Goal: Task Accomplishment & Management: Manage account settings

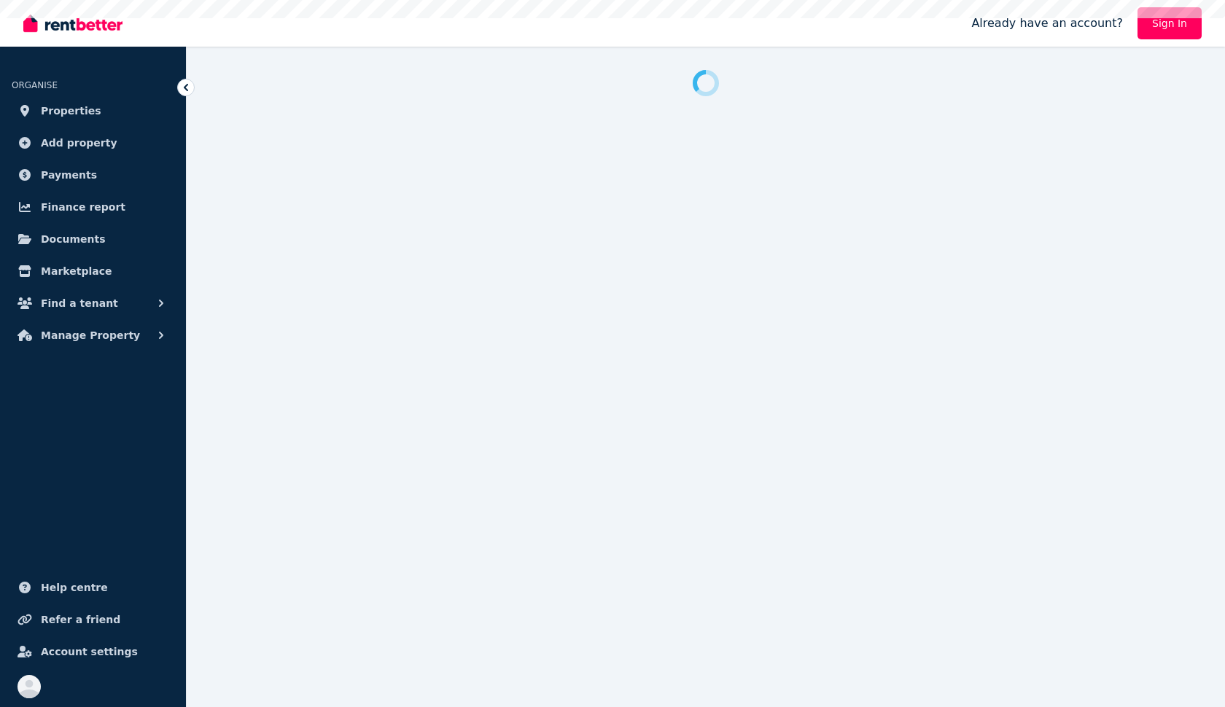
click at [96, 115] on link "Properties" at bounding box center [93, 110] width 163 height 29
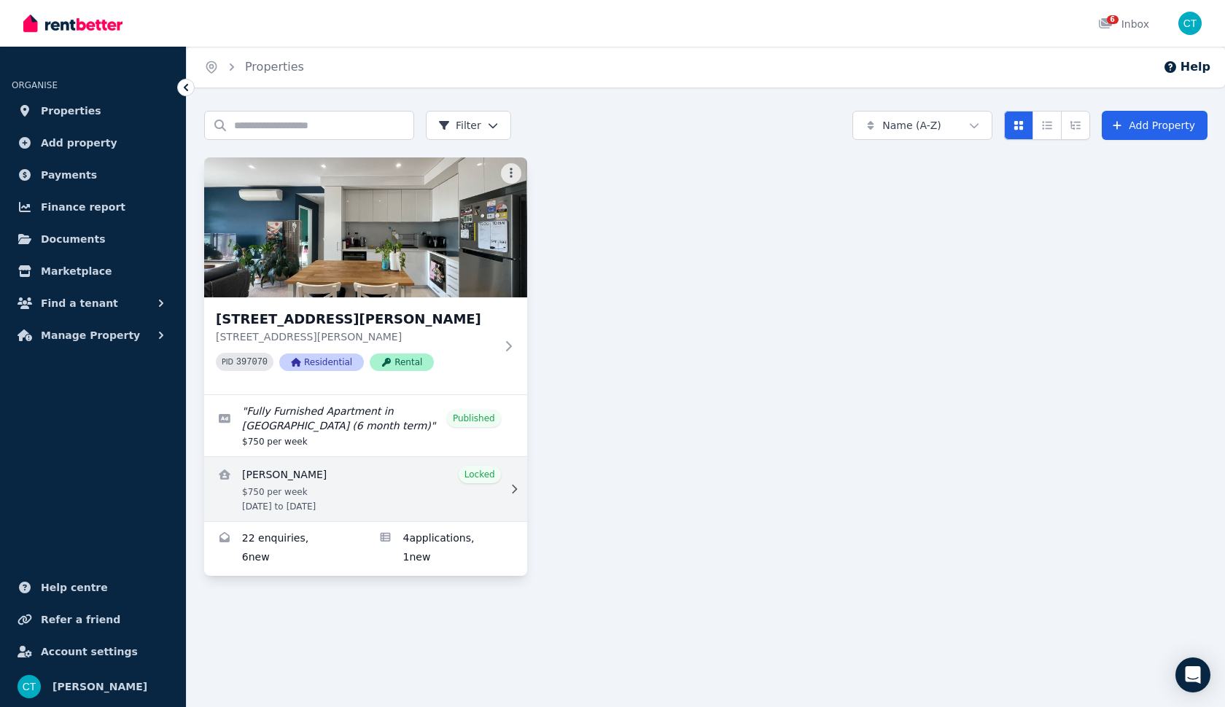
click at [357, 491] on link "View details for Esteban Moscoso Rivera" at bounding box center [365, 489] width 323 height 64
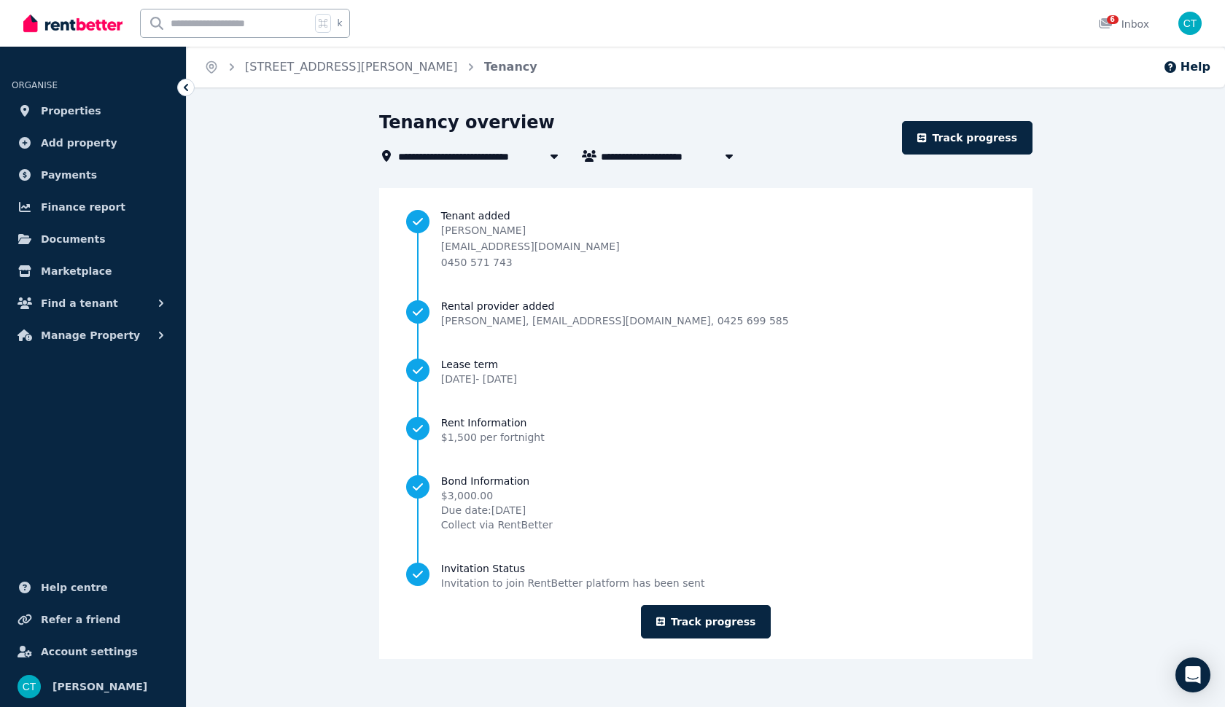
click at [660, 155] on span "[PERSON_NAME]" at bounding box center [656, 155] width 111 height 17
type input "**********"
click at [714, 624] on link "Track progress" at bounding box center [706, 622] width 130 height 34
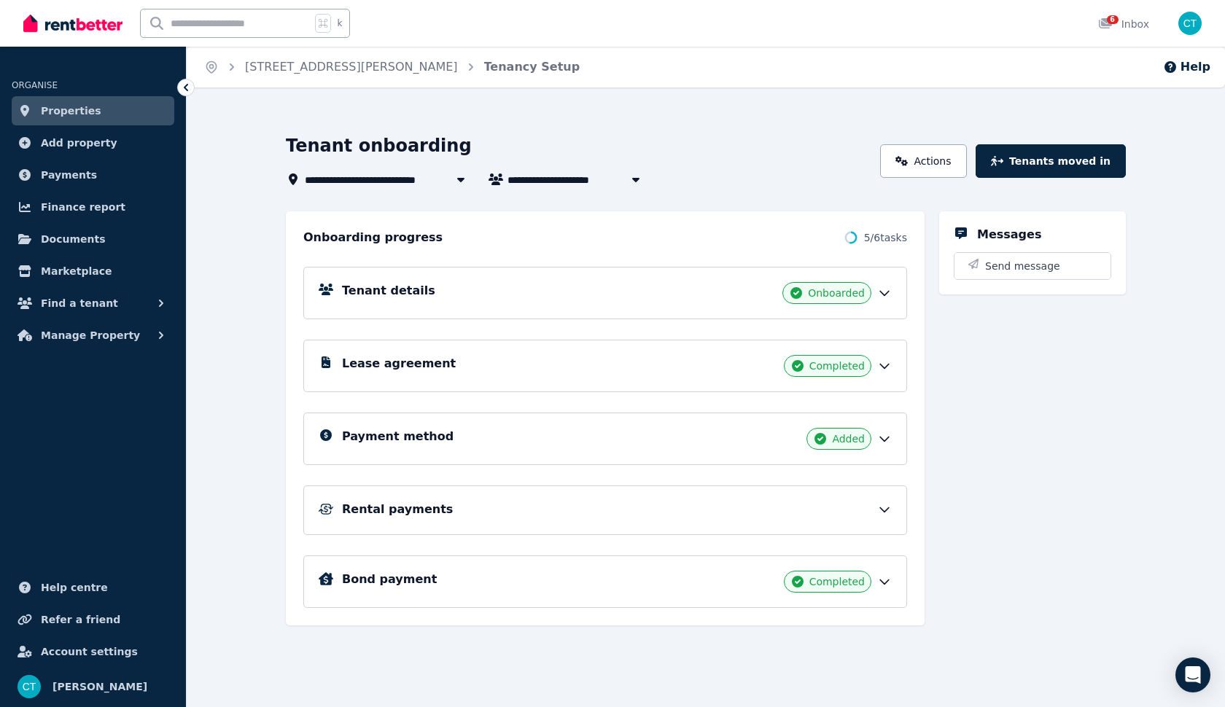
click at [889, 292] on icon at bounding box center [884, 293] width 15 height 15
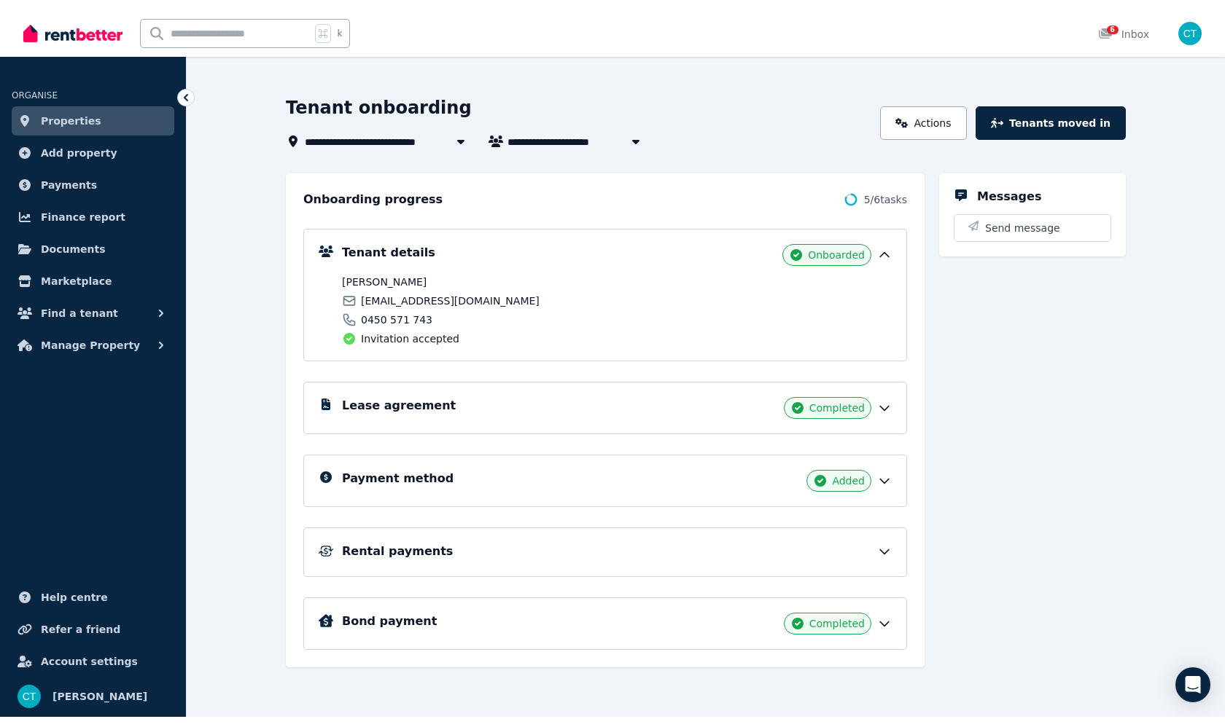
scroll to position [48, 0]
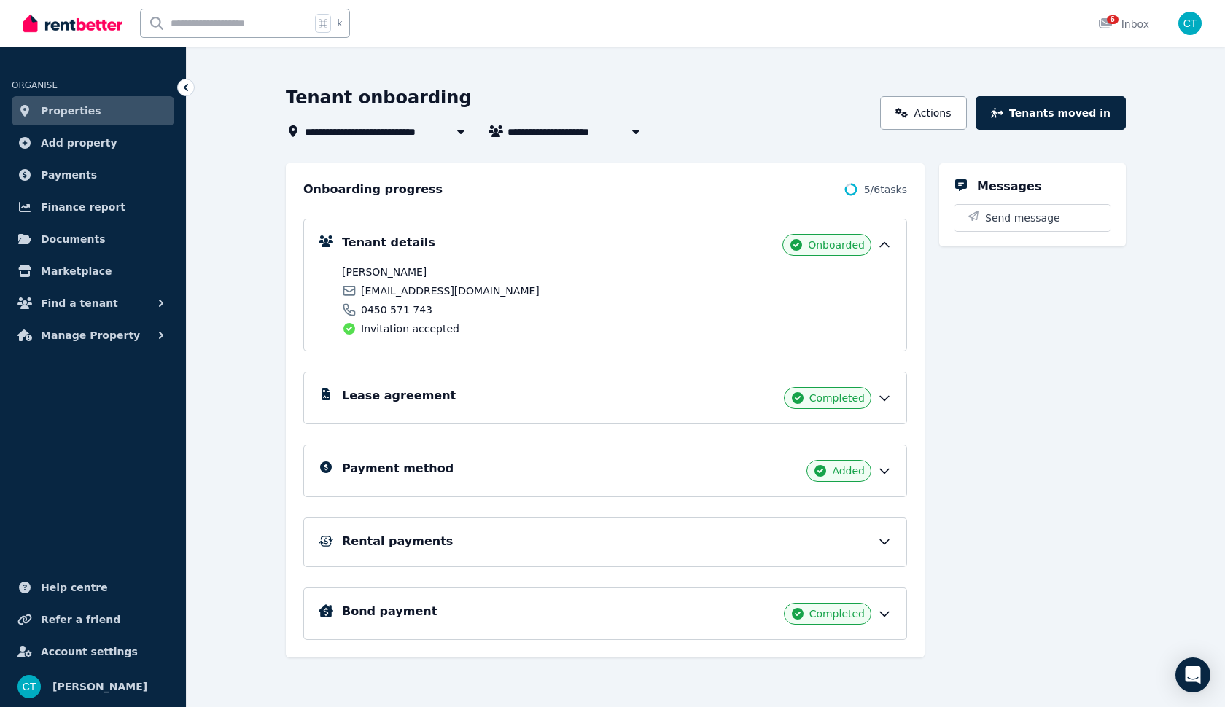
click at [866, 544] on div "Rental payments" at bounding box center [617, 541] width 550 height 17
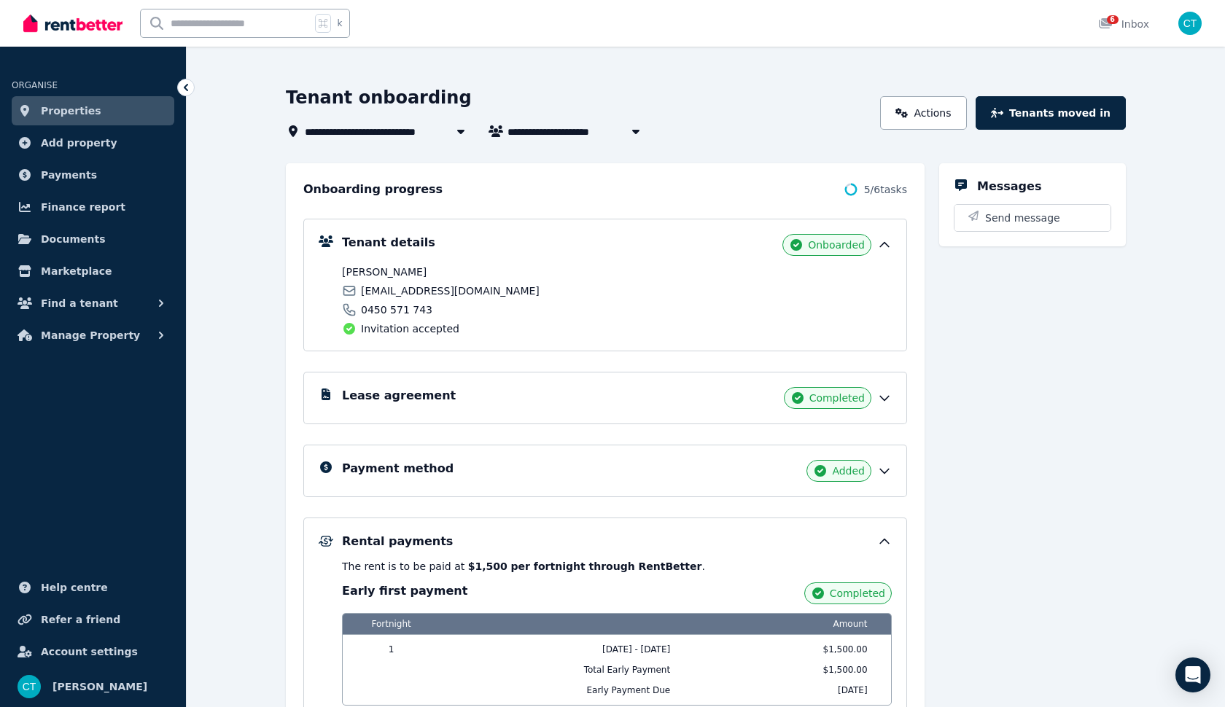
drag, startPoint x: 429, startPoint y: 273, endPoint x: 341, endPoint y: 270, distance: 88.3
click at [341, 270] on div "Tenant details Onboarded [PERSON_NAME] [EMAIL_ADDRESS][DOMAIN_NAME] 0450 571 74…" at bounding box center [605, 285] width 573 height 102
copy span "[PERSON_NAME]"
drag, startPoint x: 488, startPoint y: 292, endPoint x: 362, endPoint y: 293, distance: 126.8
click at [362, 293] on span "[EMAIL_ADDRESS][DOMAIN_NAME]" at bounding box center [450, 291] width 179 height 15
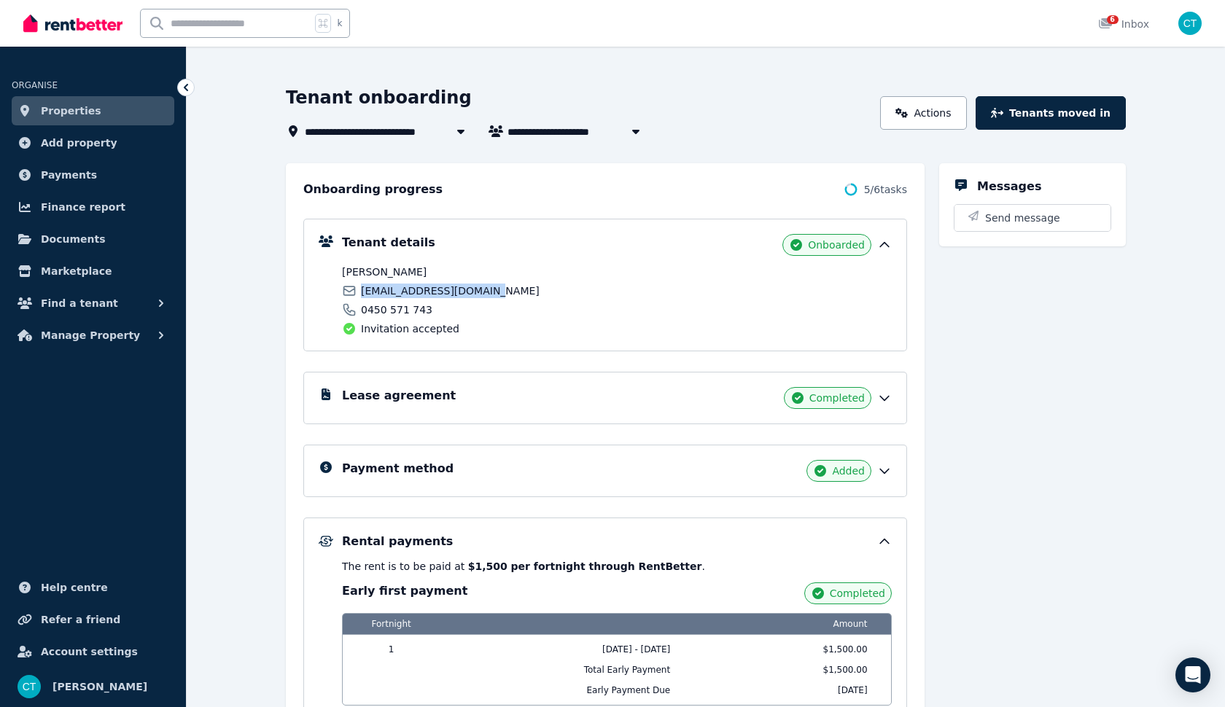
copy span "[EMAIL_ADDRESS][DOMAIN_NAME]"
drag, startPoint x: 430, startPoint y: 306, endPoint x: 369, endPoint y: 303, distance: 61.3
click at [369, 303] on div "0450 571 743" at bounding box center [477, 310] width 270 height 15
copy span "450 571 743"
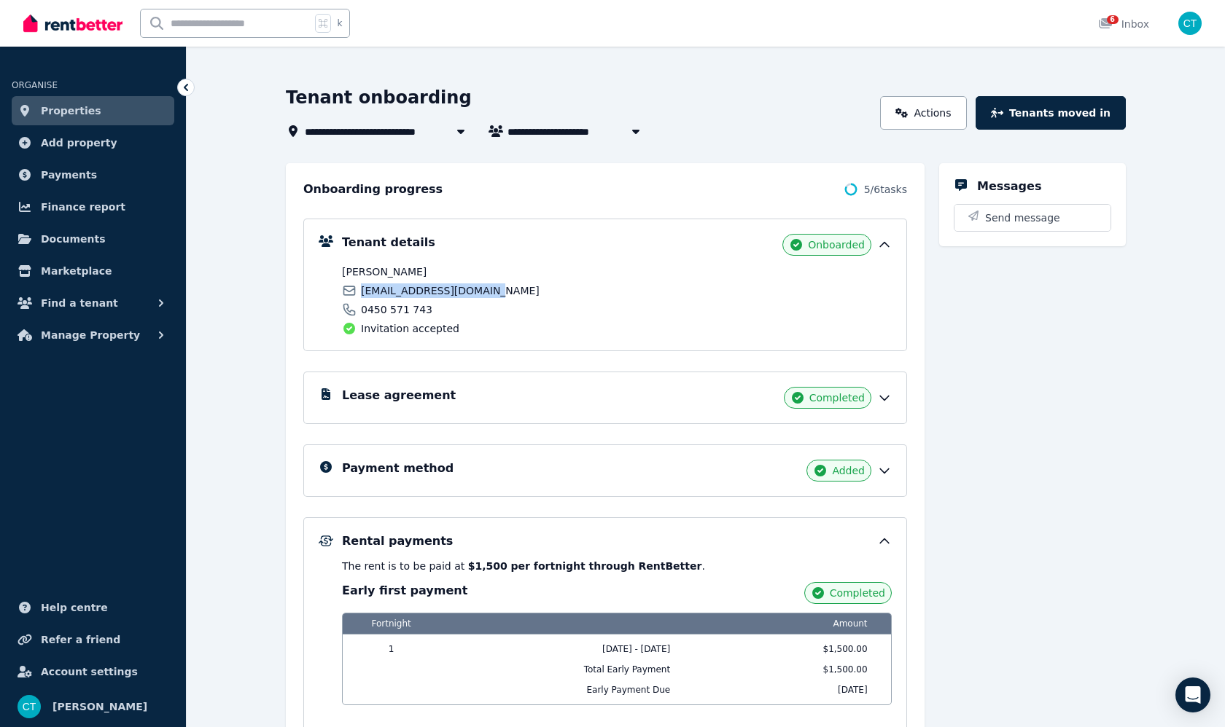
drag, startPoint x: 491, startPoint y: 294, endPoint x: 359, endPoint y: 294, distance: 131.9
click at [359, 294] on div "[EMAIL_ADDRESS][DOMAIN_NAME]" at bounding box center [477, 291] width 270 height 15
copy span "[EMAIL_ADDRESS][DOMAIN_NAME]"
click at [94, 117] on link "Properties" at bounding box center [93, 110] width 163 height 29
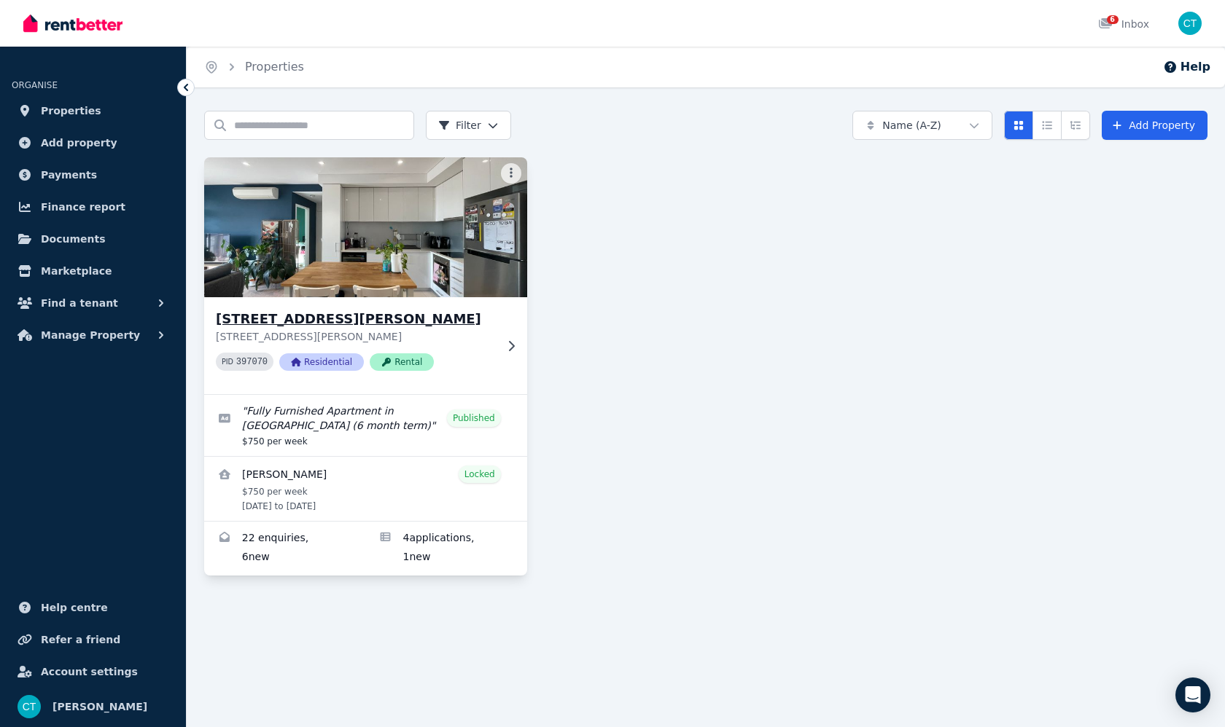
click at [499, 348] on div "[STREET_ADDRESS][PERSON_NAME][PERSON_NAME] PID 397070 Residential Rental" at bounding box center [365, 345] width 323 height 97
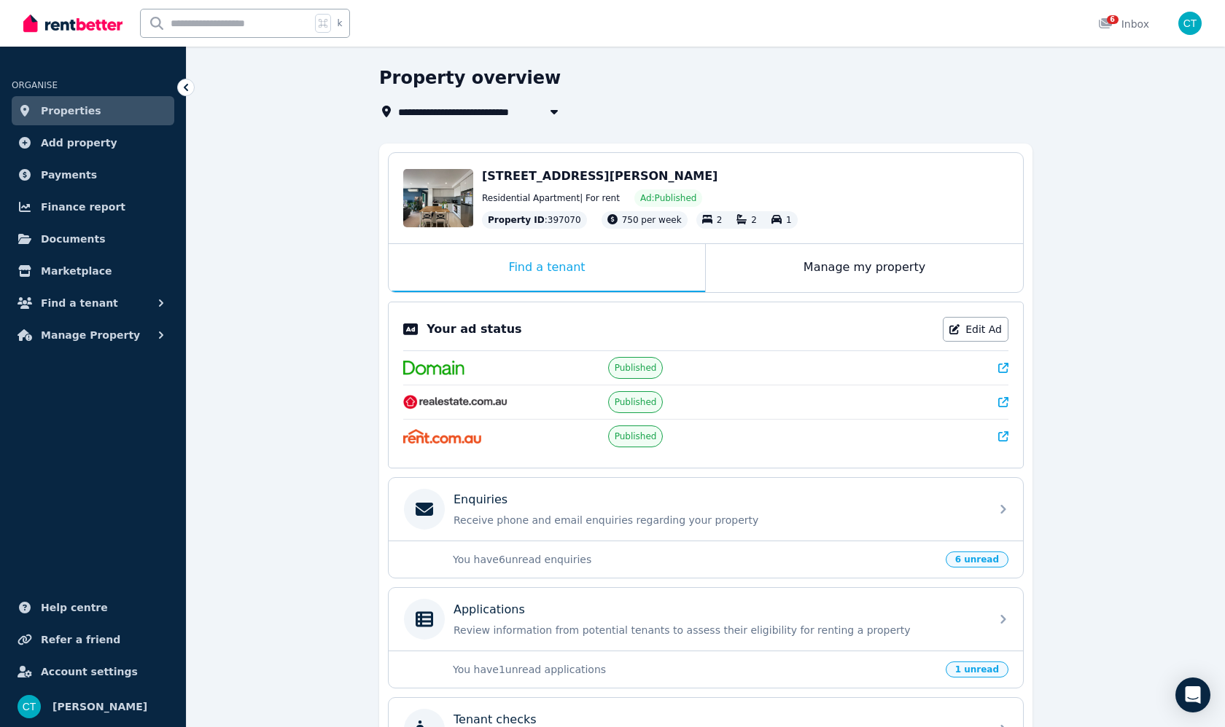
scroll to position [52, 0]
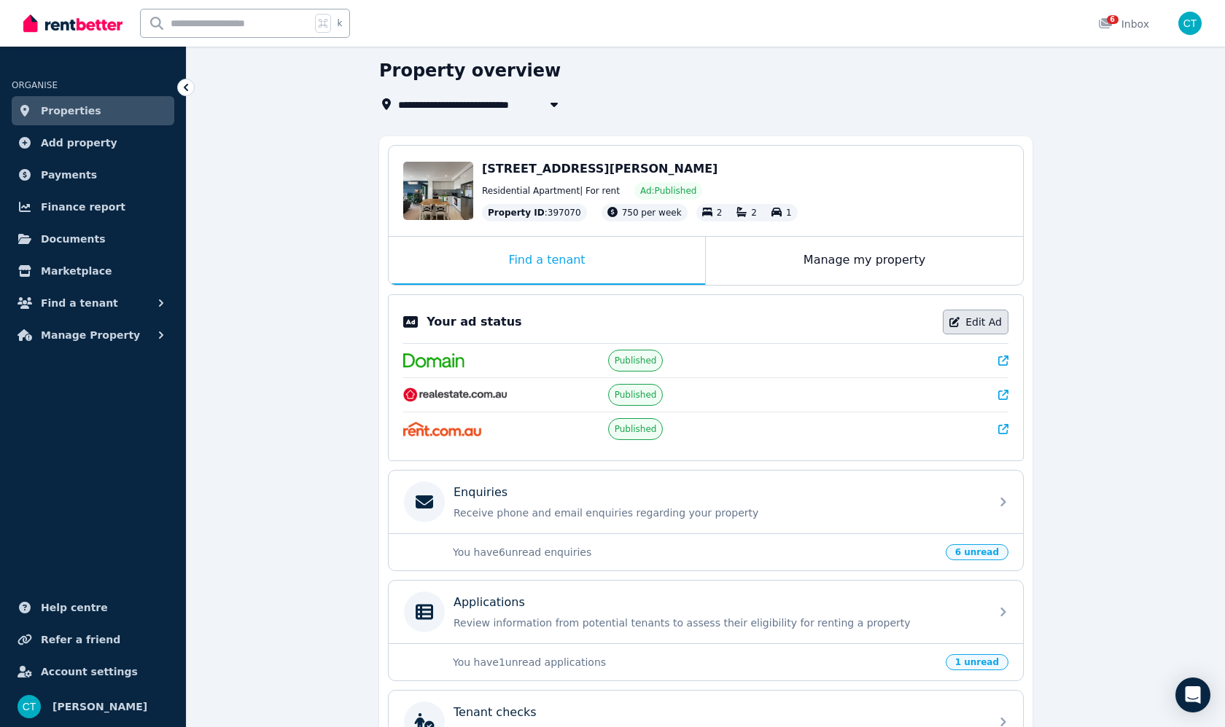
click at [987, 327] on link "Edit Ad" at bounding box center [976, 322] width 66 height 25
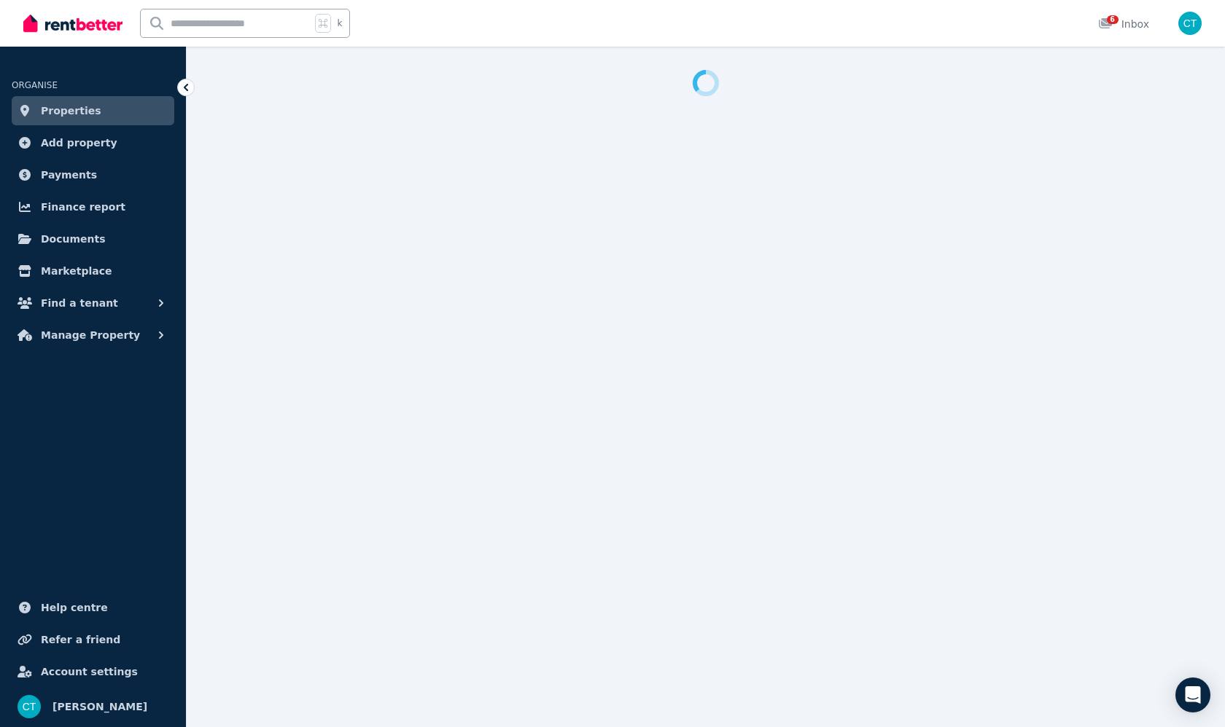
select select "**********"
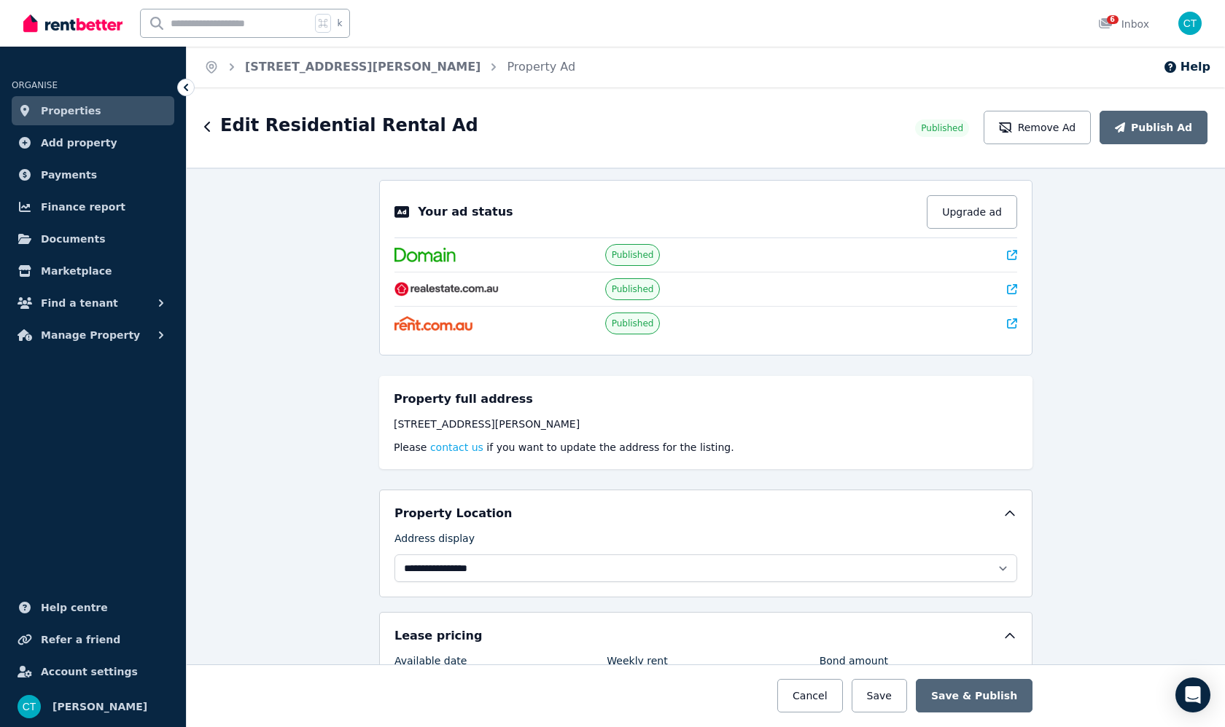
scroll to position [12, 0]
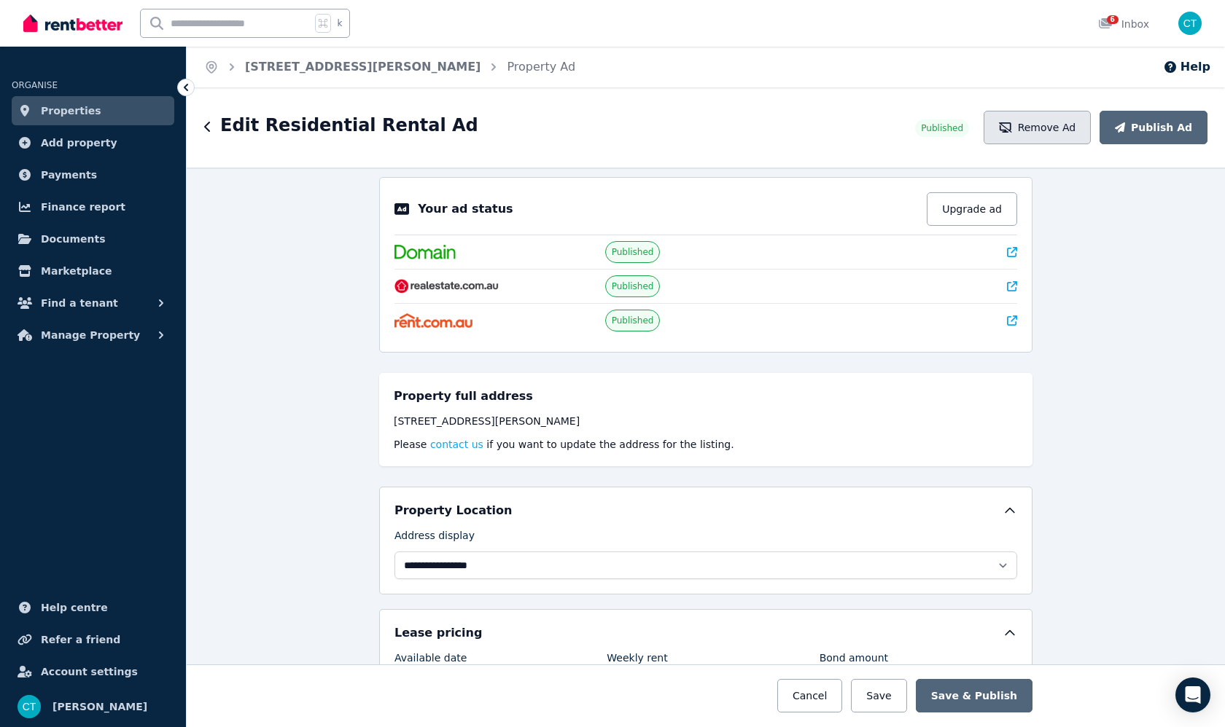
click at [1049, 132] on button "Remove Ad" at bounding box center [1036, 128] width 107 height 34
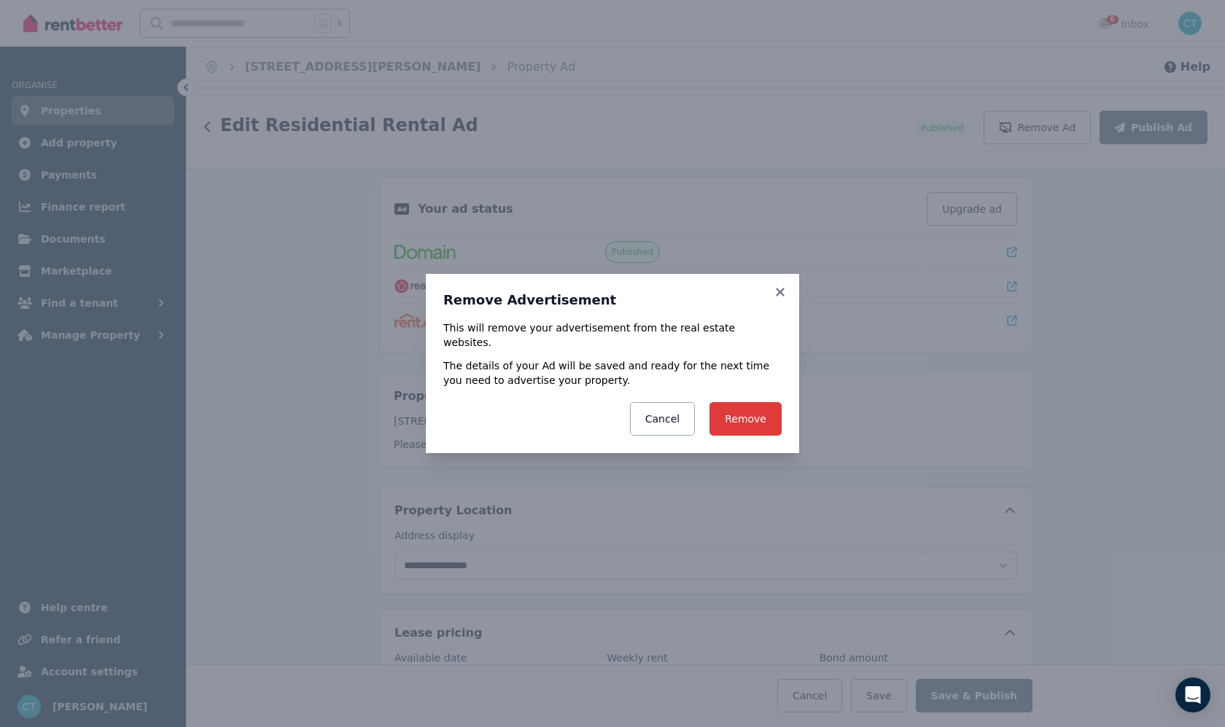
click at [743, 416] on button "Remove" at bounding box center [745, 419] width 72 height 34
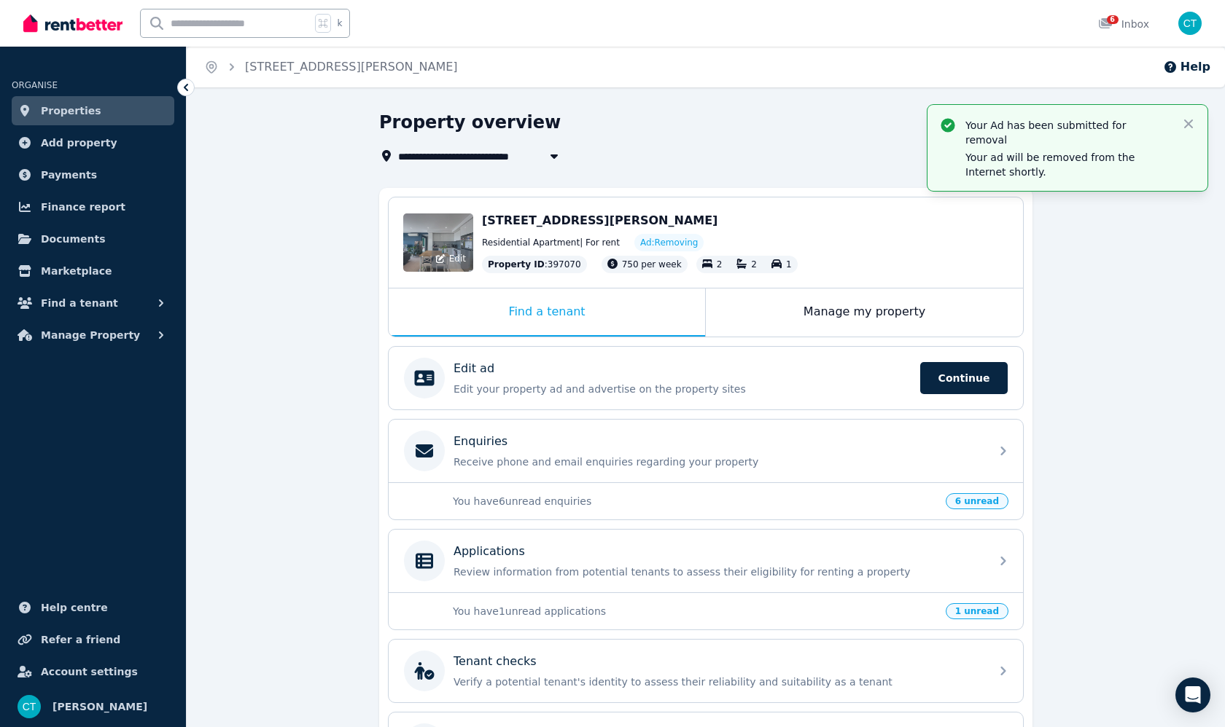
click at [450, 240] on div "Edit" at bounding box center [438, 243] width 70 height 58
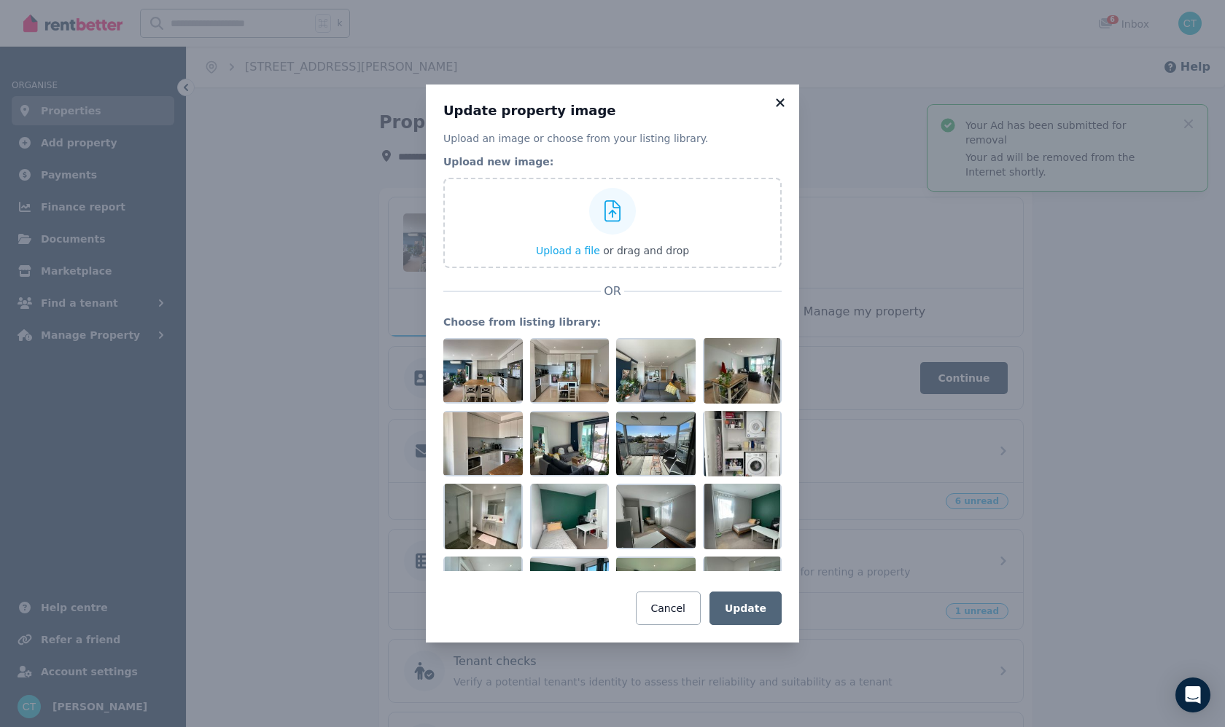
click at [783, 98] on icon at bounding box center [780, 102] width 15 height 13
